Goal: Find specific page/section: Find specific page/section

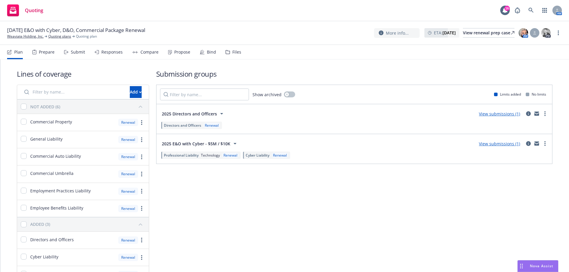
scroll to position [42, 0]
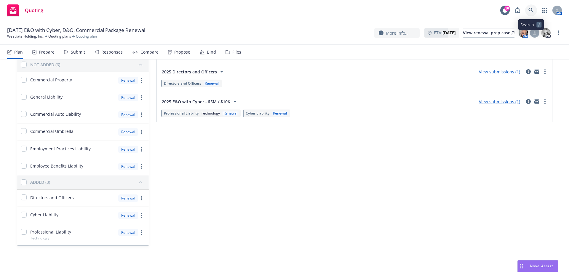
click at [530, 8] on icon at bounding box center [530, 10] width 5 height 5
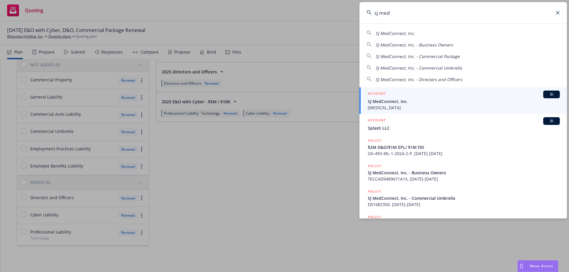
type input "sj med"
click at [403, 101] on span "SJ MedConnect, Inc." at bounding box center [464, 101] width 192 height 6
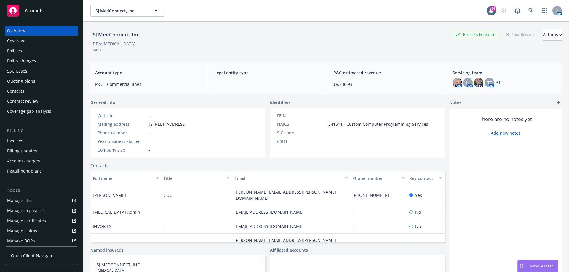
click at [31, 81] on div "Quoting plans" at bounding box center [21, 80] width 28 height 9
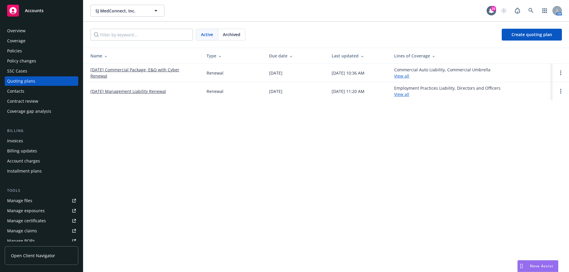
click at [230, 38] on div "Archived" at bounding box center [231, 34] width 27 height 11
click at [153, 93] on link "[DATE] E&O/Cyber, BOP Renewal" at bounding box center [122, 91] width 65 height 6
